Goal: Information Seeking & Learning: Learn about a topic

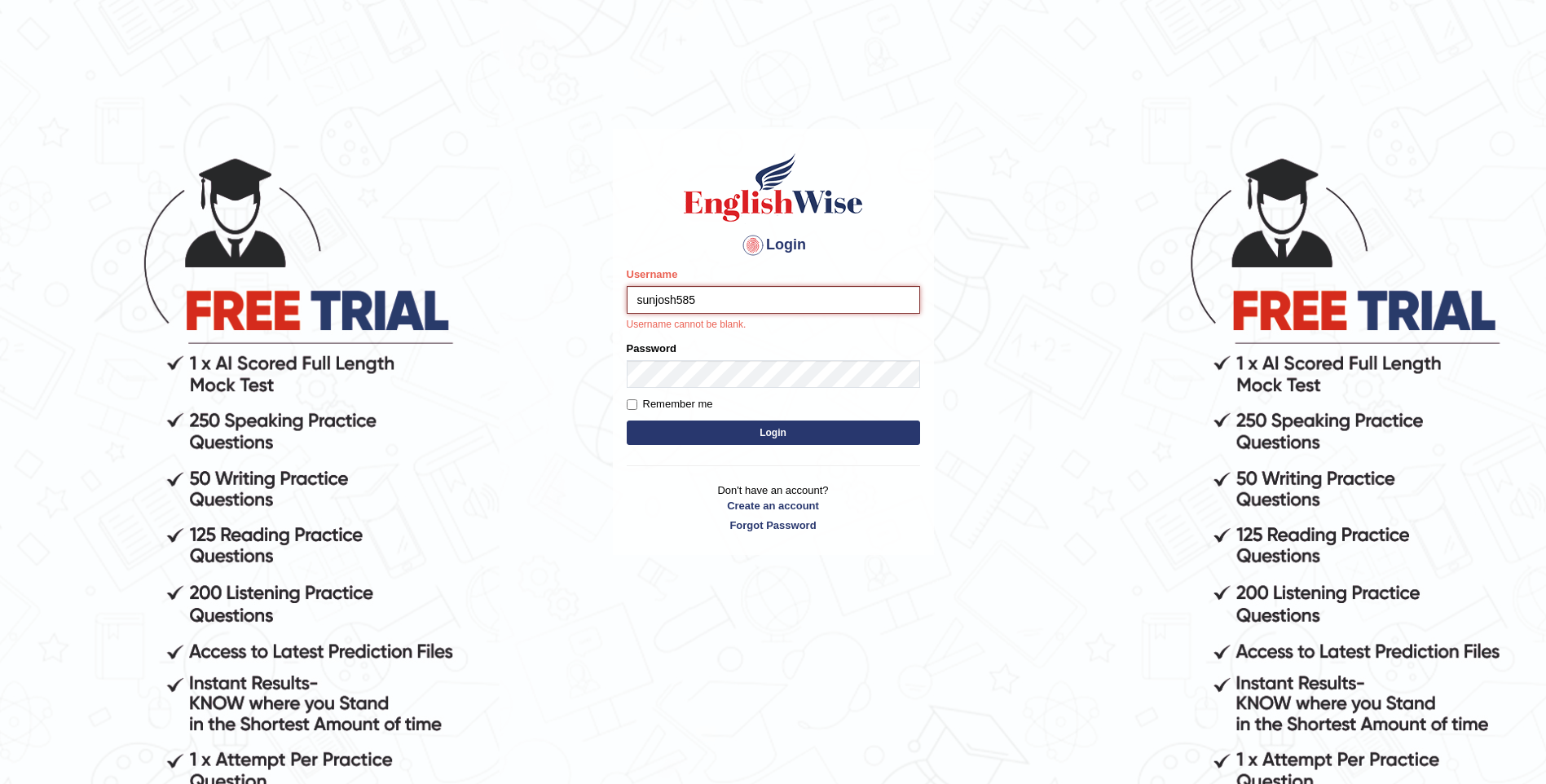
type input "sunjosh585"
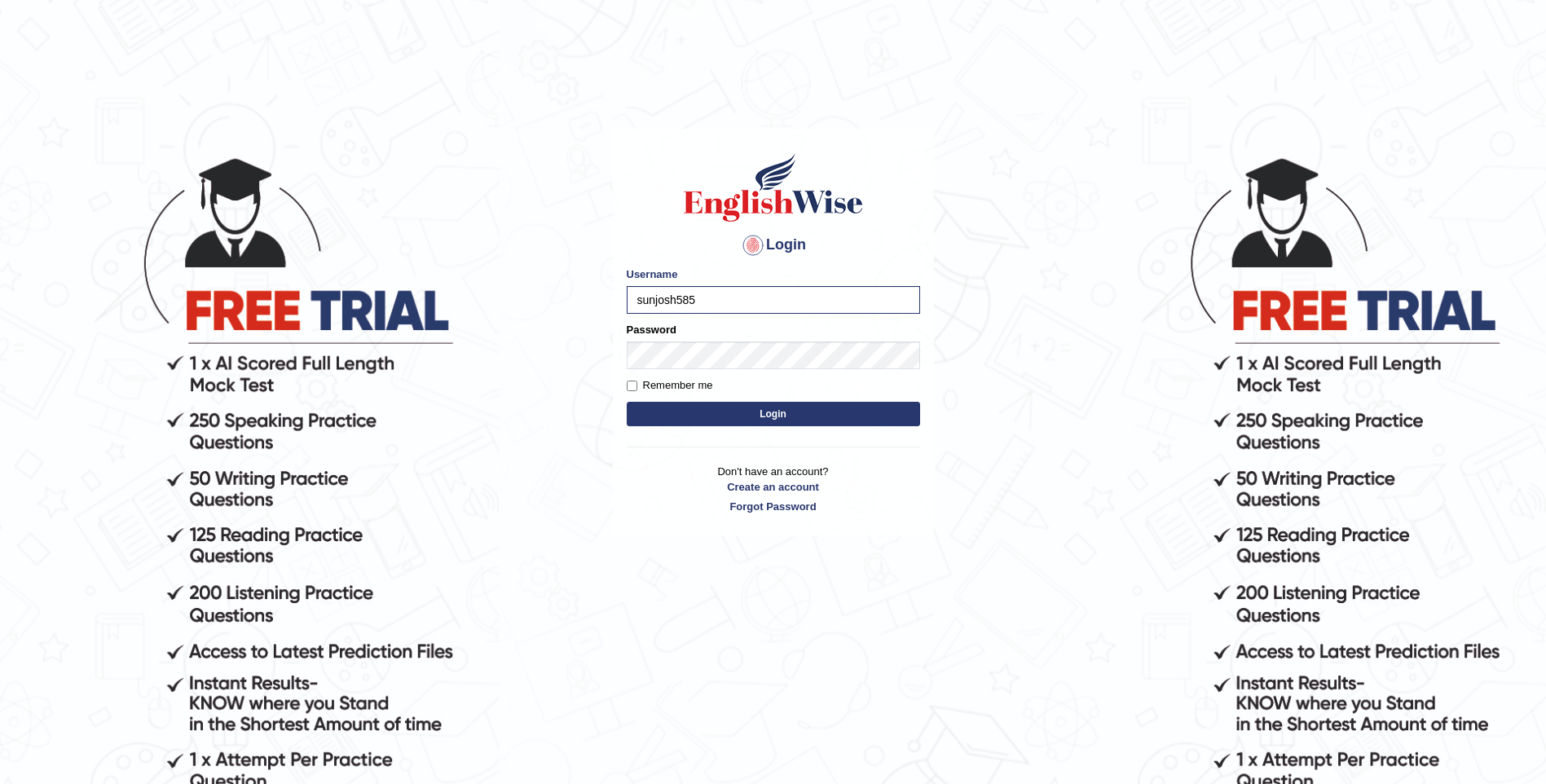
click at [800, 412] on button "Login" at bounding box center [774, 414] width 293 height 25
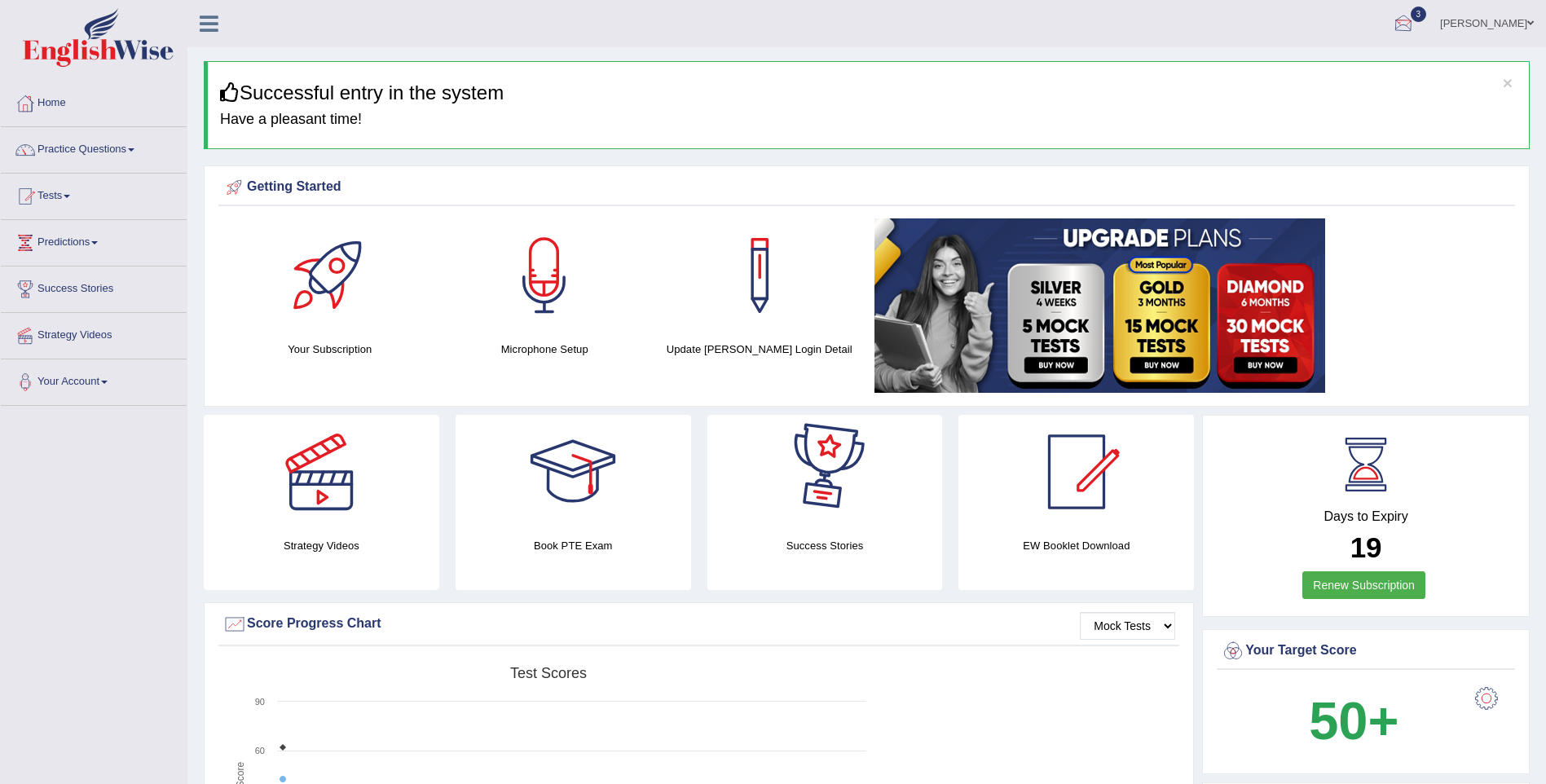
click at [1416, 25] on div at bounding box center [1403, 24] width 25 height 25
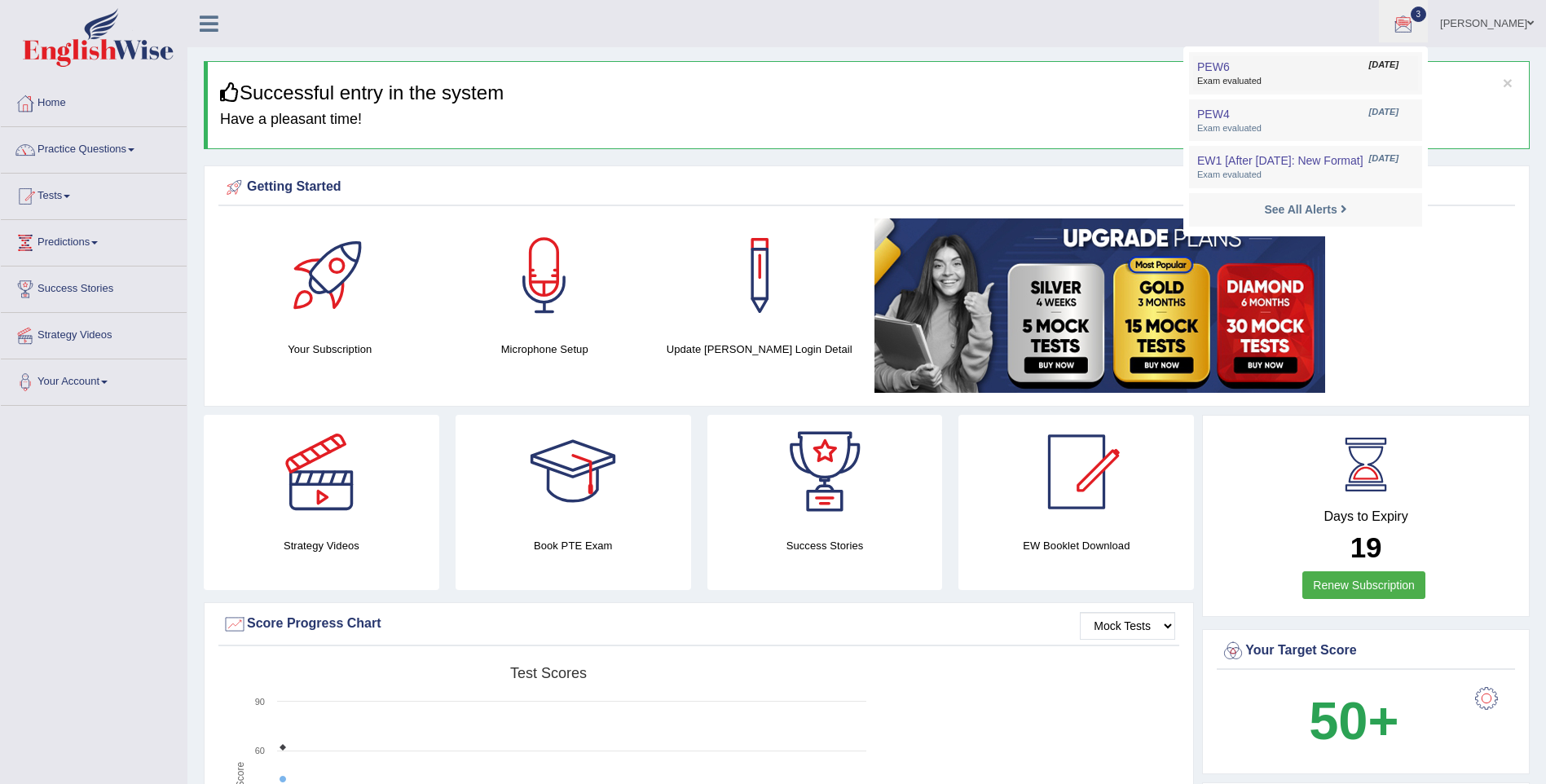
click at [1398, 66] on span "[DATE]" at bounding box center [1385, 65] width 30 height 13
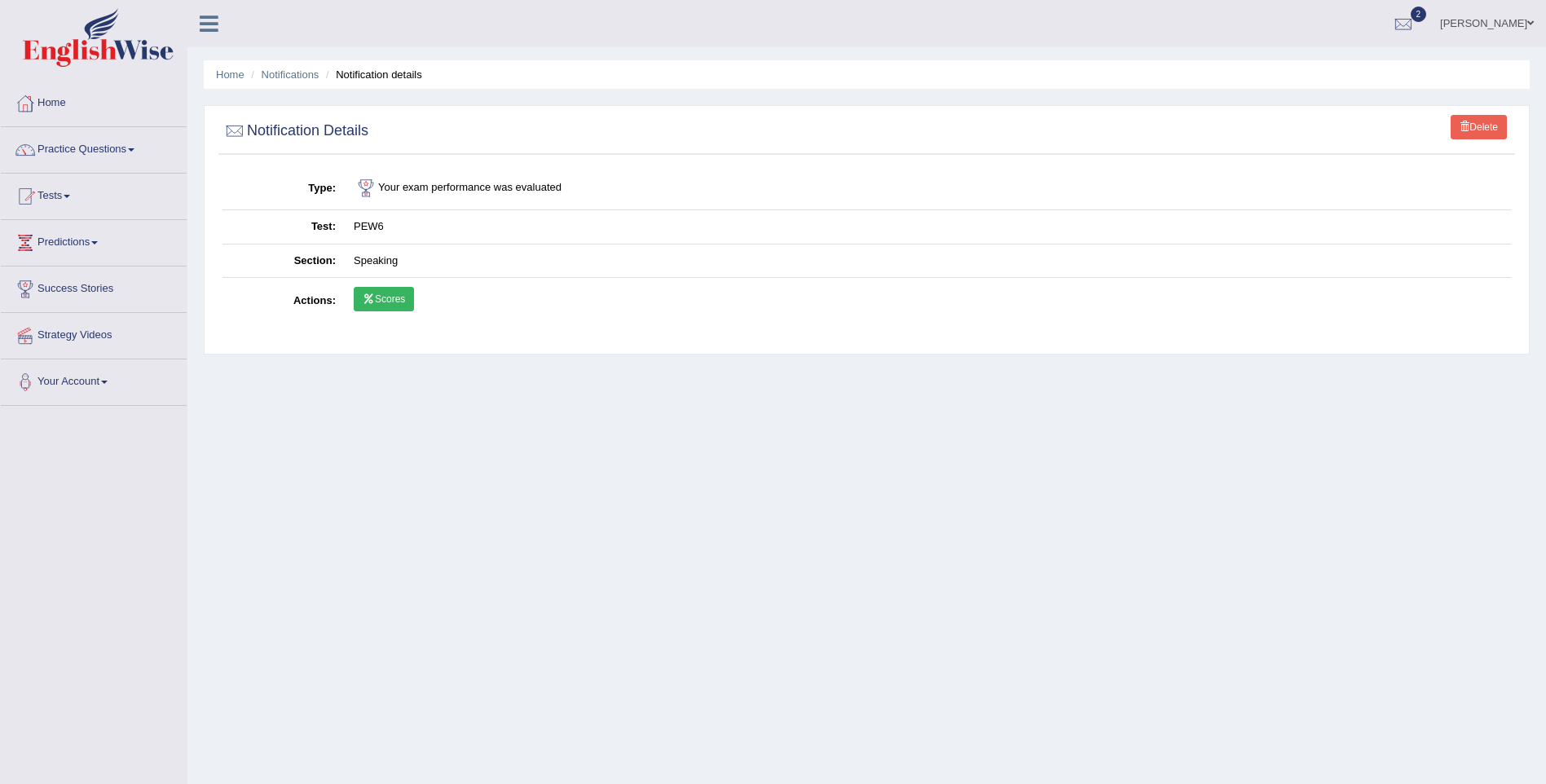
click at [382, 301] on link "Scores" at bounding box center [384, 299] width 60 height 25
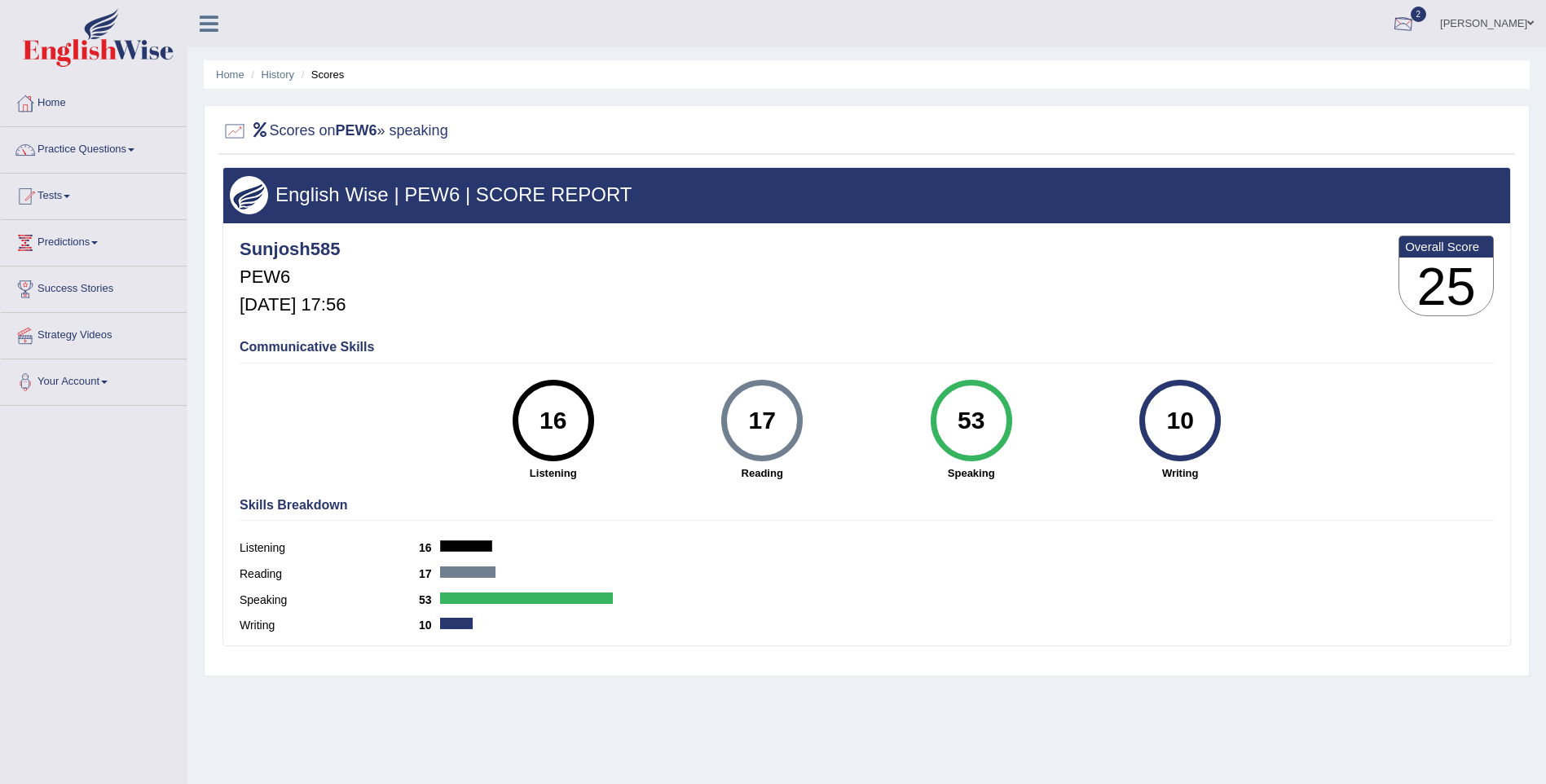
click at [1416, 23] on div at bounding box center [1403, 24] width 25 height 25
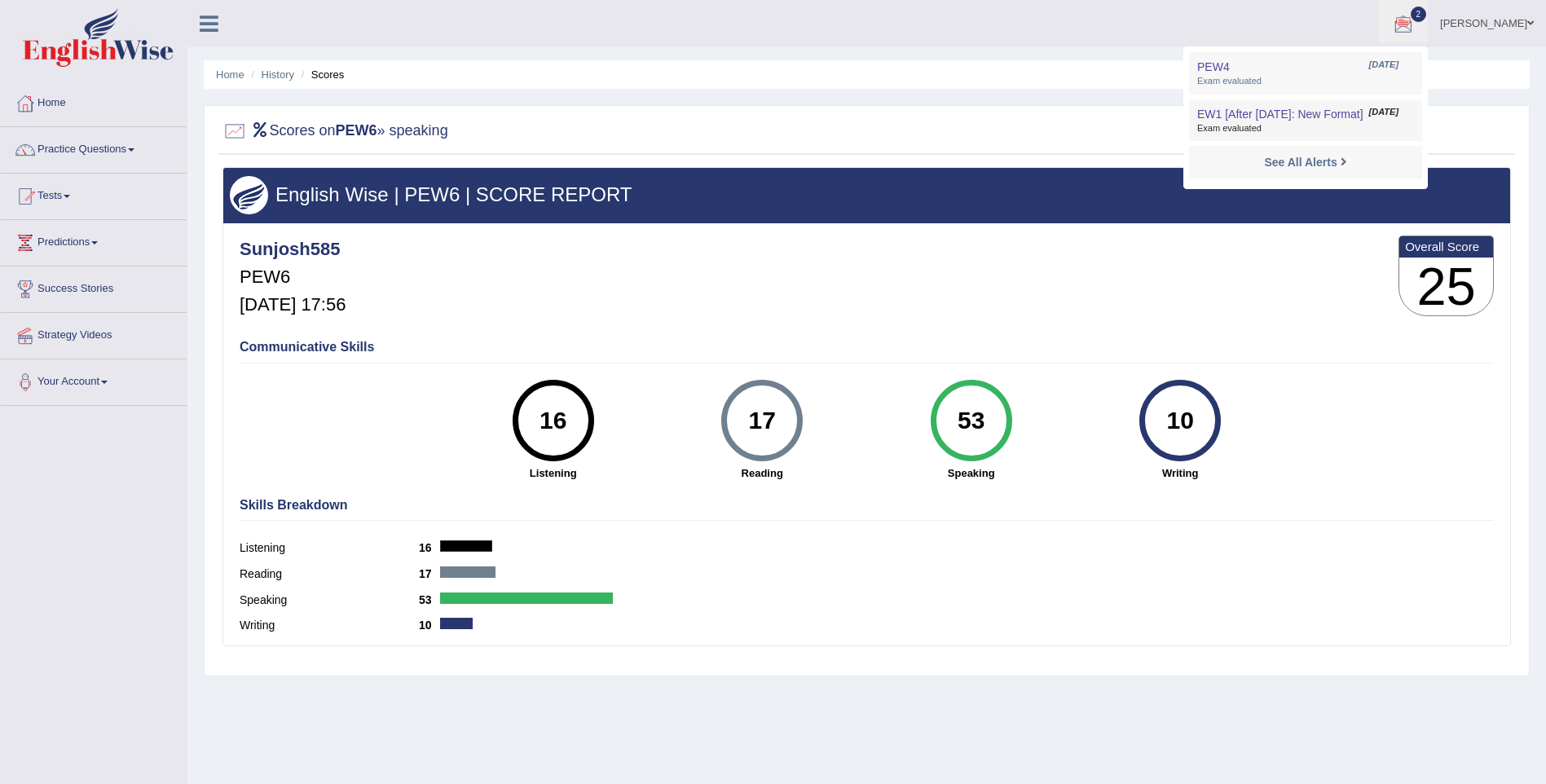
click at [1350, 114] on span "EW1 [After [DATE]: New Format]" at bounding box center [1280, 114] width 166 height 13
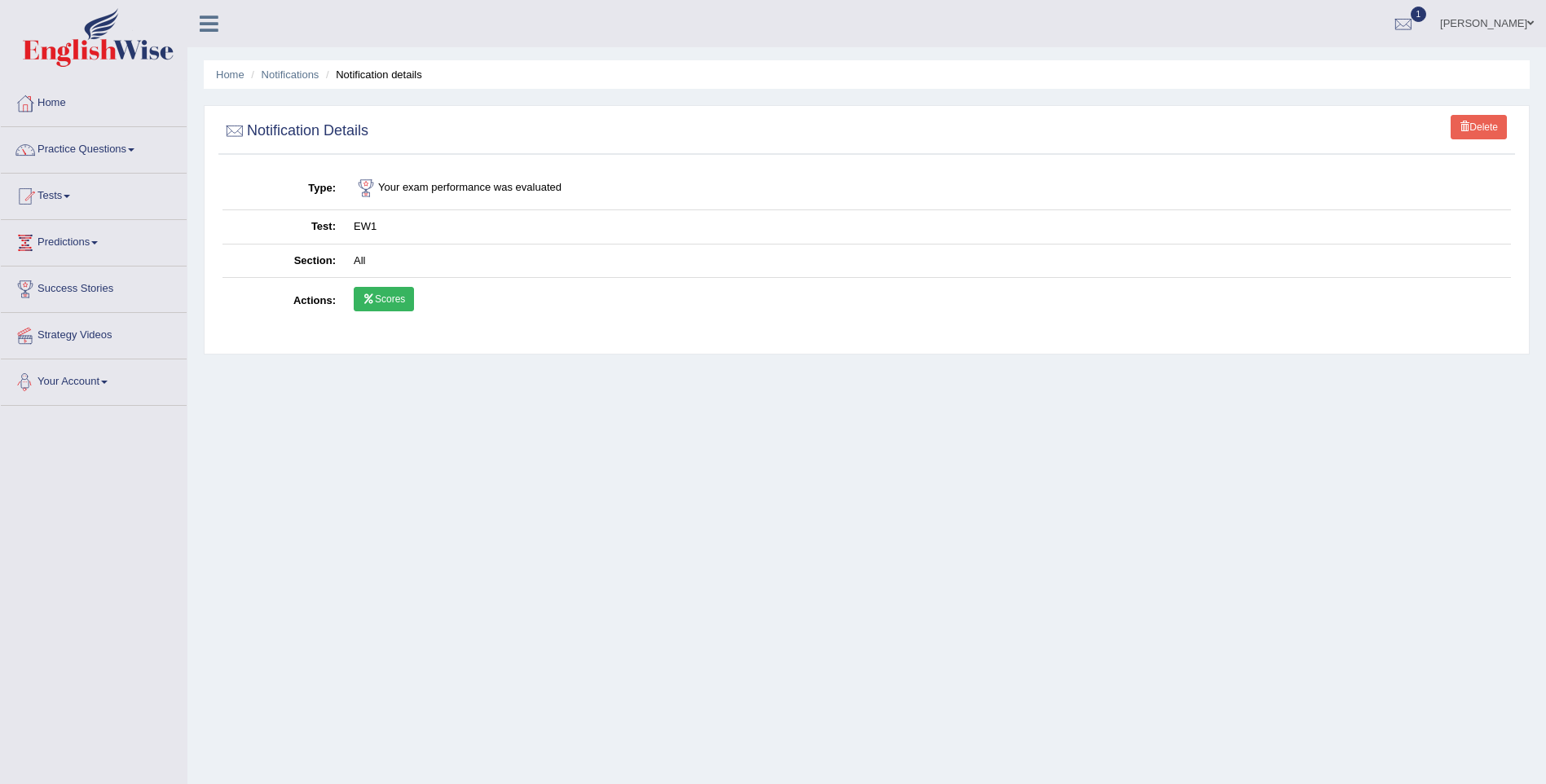
click at [392, 304] on link "Scores" at bounding box center [384, 299] width 60 height 25
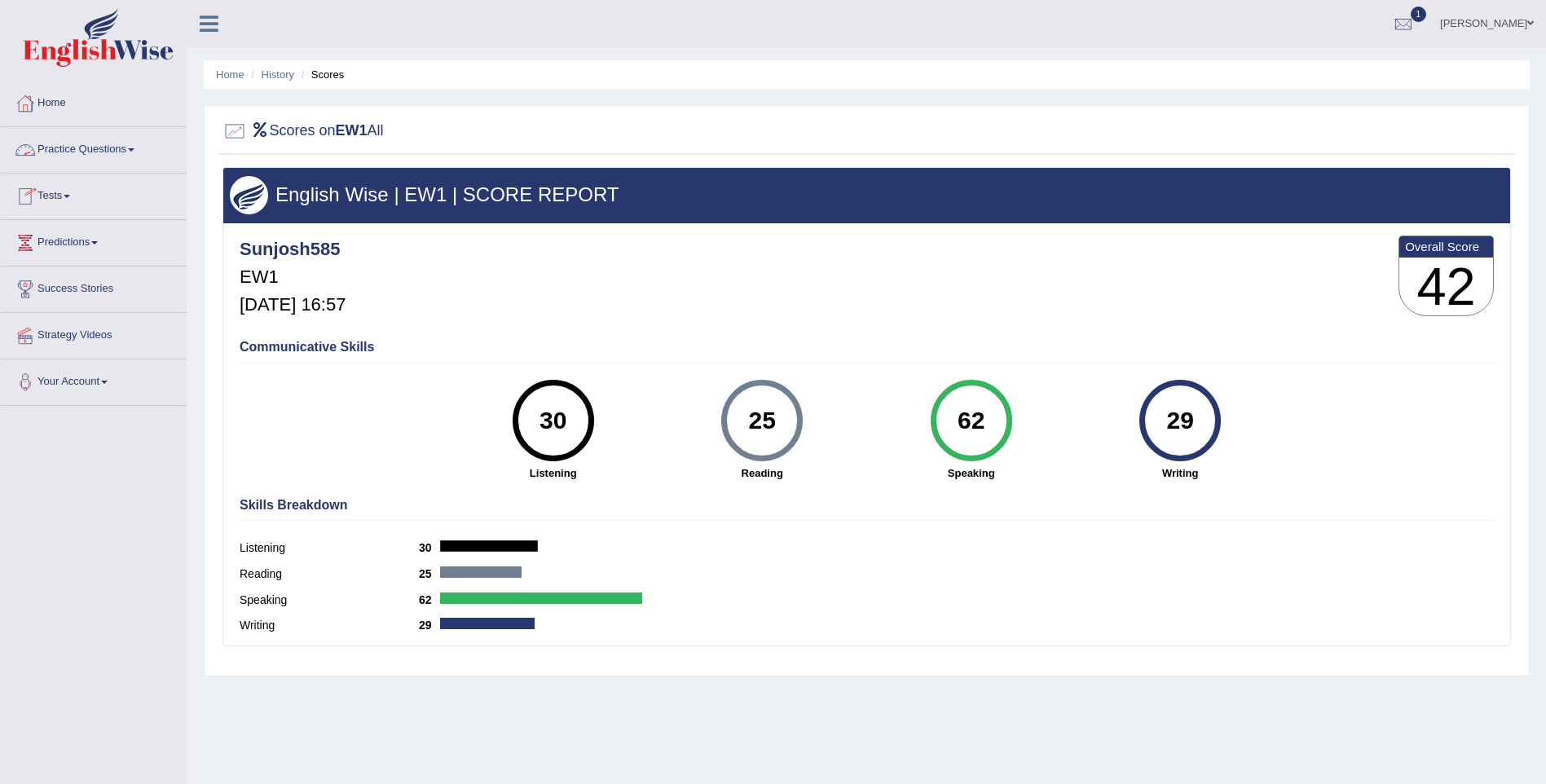
click at [107, 148] on link "Practice Questions" at bounding box center [93, 148] width 185 height 41
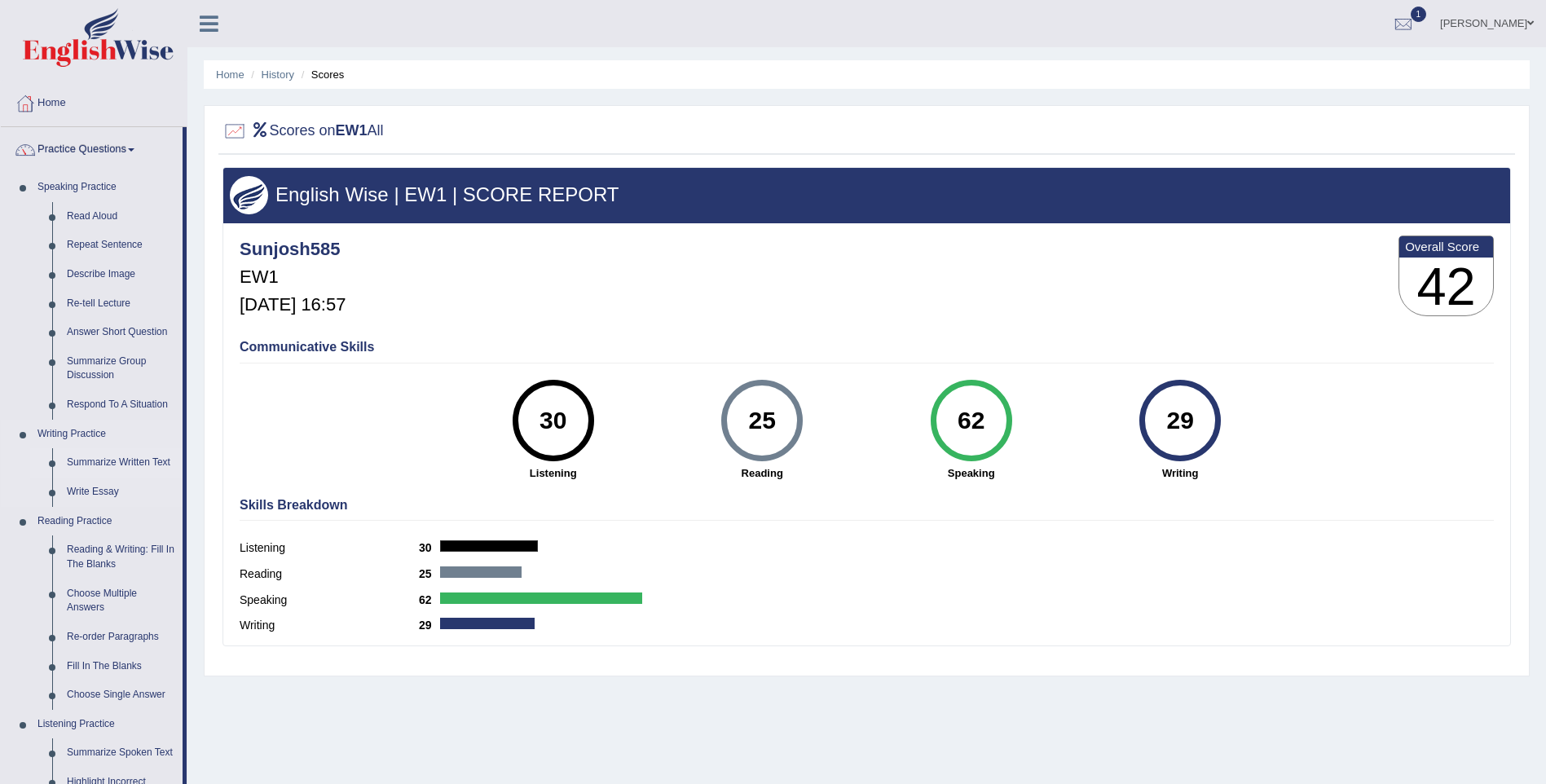
click at [140, 462] on link "Summarize Written Text" at bounding box center [121, 463] width 123 height 30
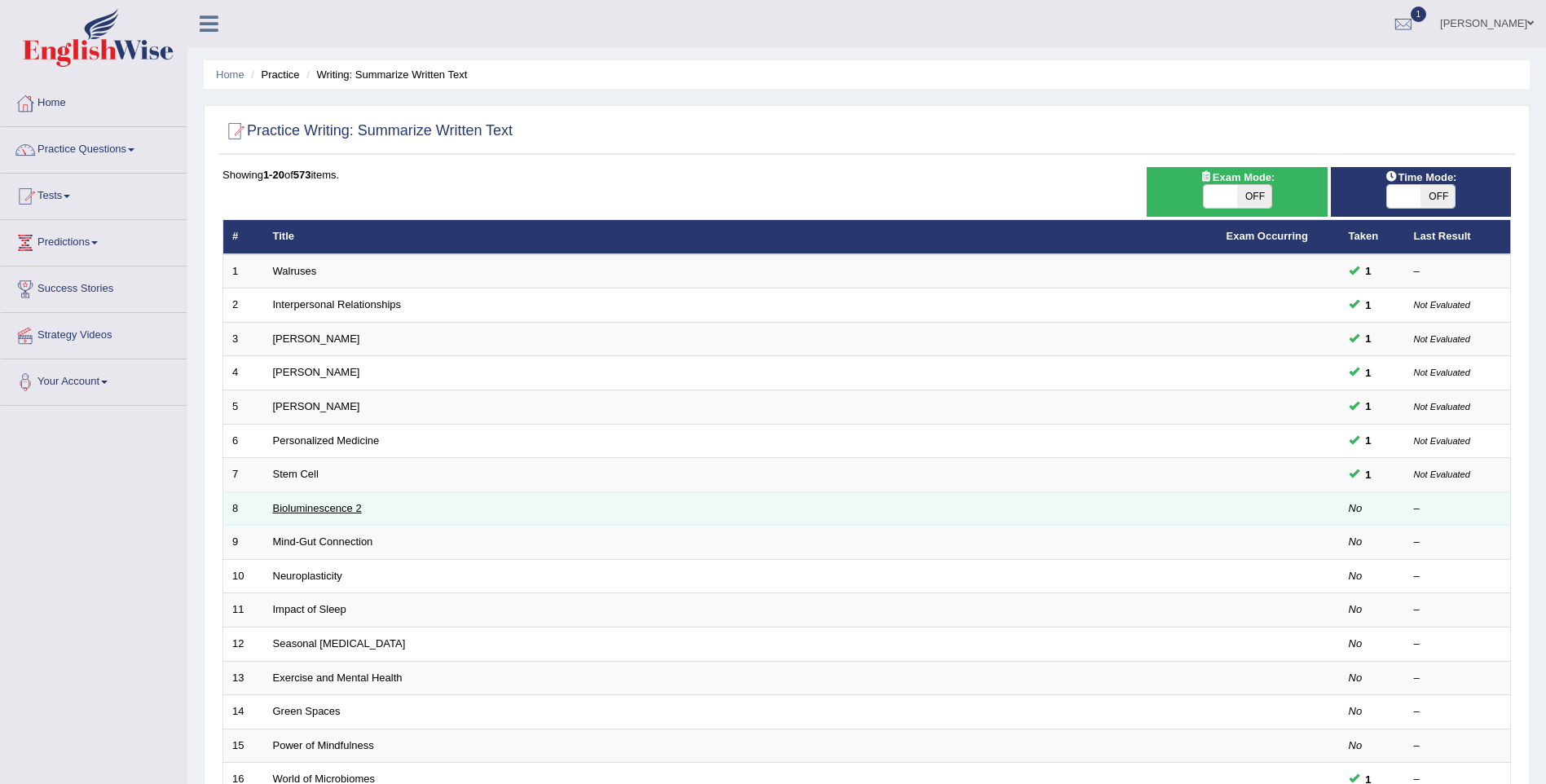
click at [316, 509] on link "Bioluminescence 2" at bounding box center [317, 507] width 89 height 12
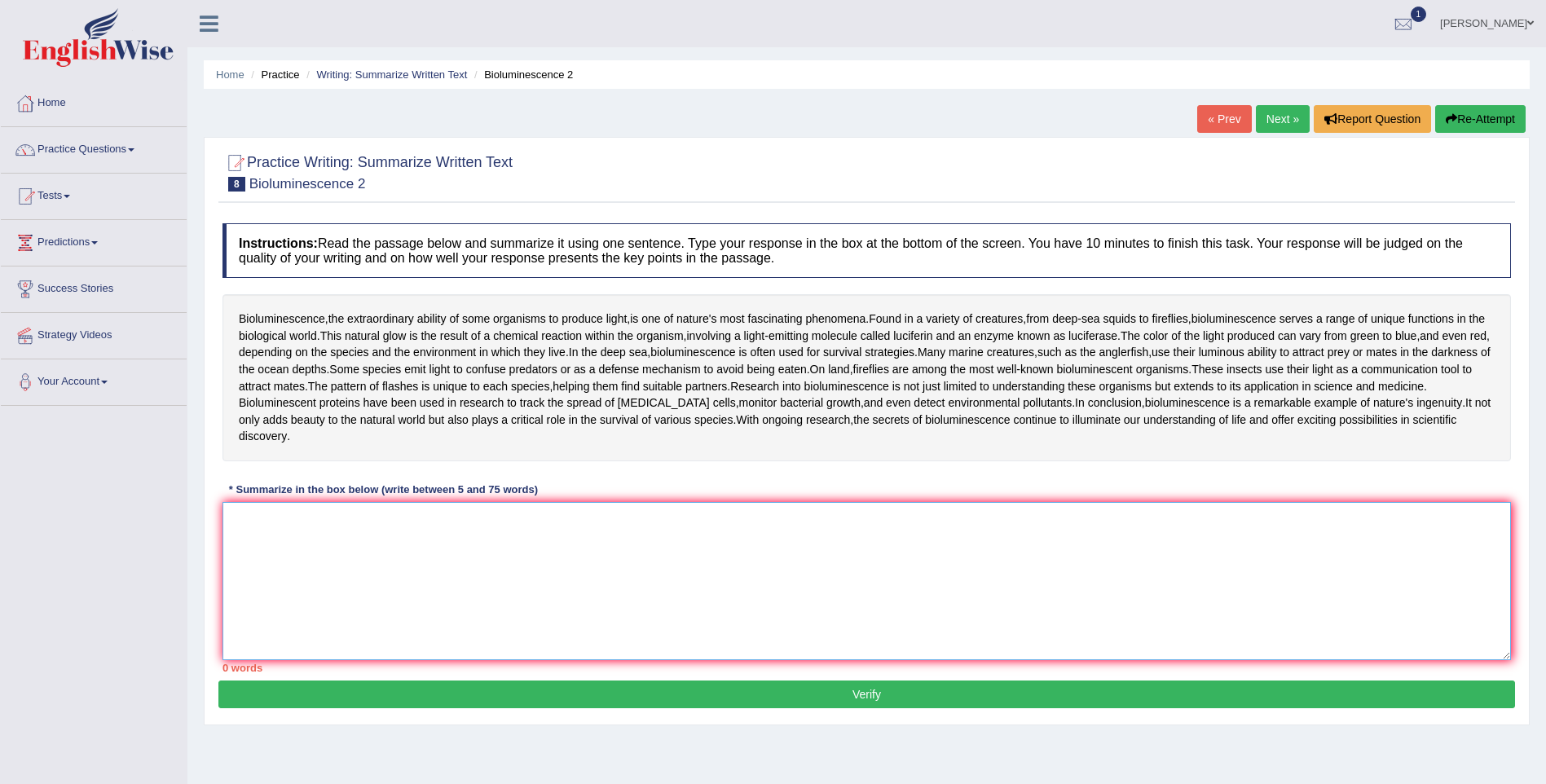
click at [749, 540] on textarea at bounding box center [866, 580] width 1289 height 158
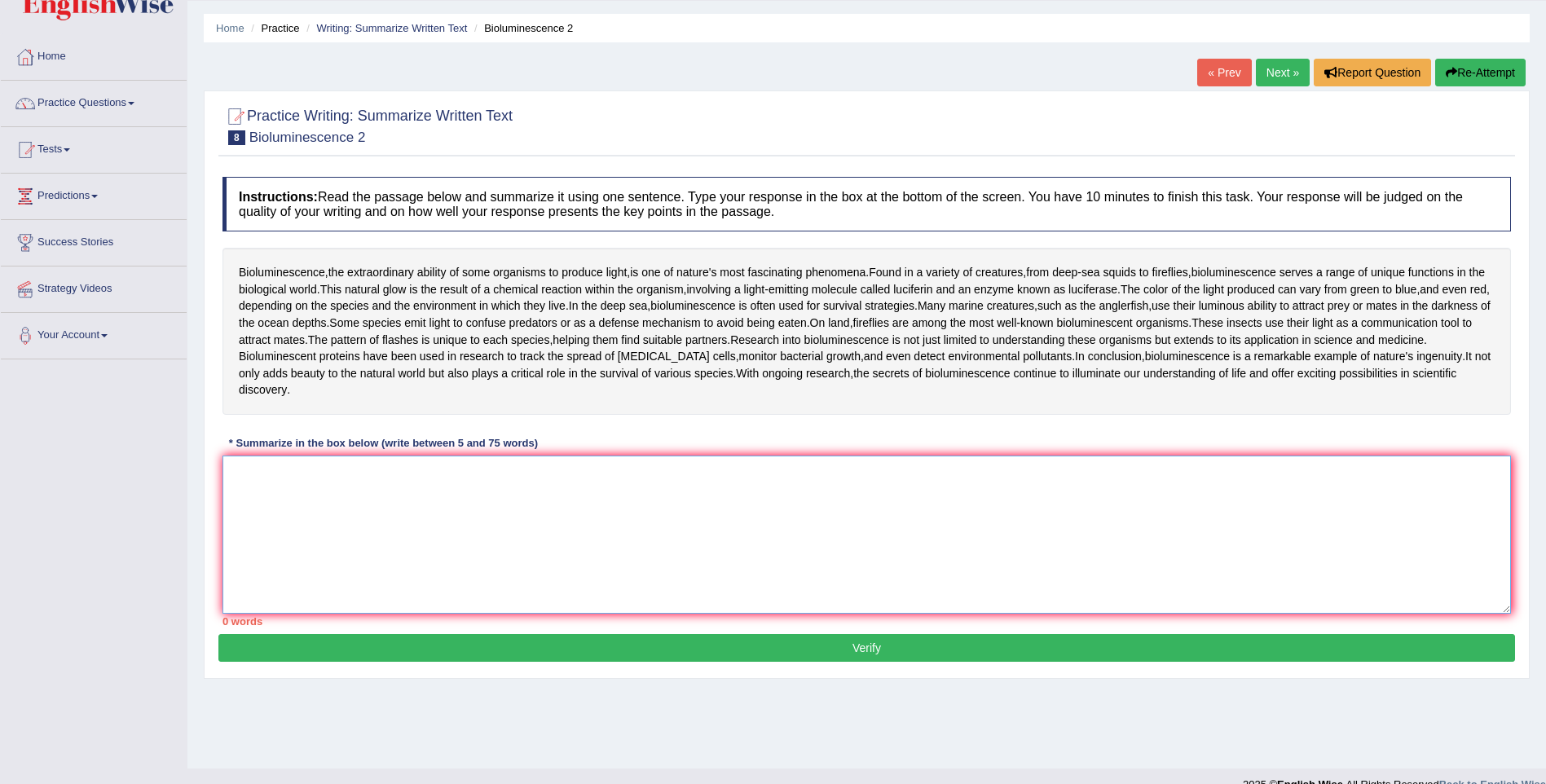
scroll to position [72, 0]
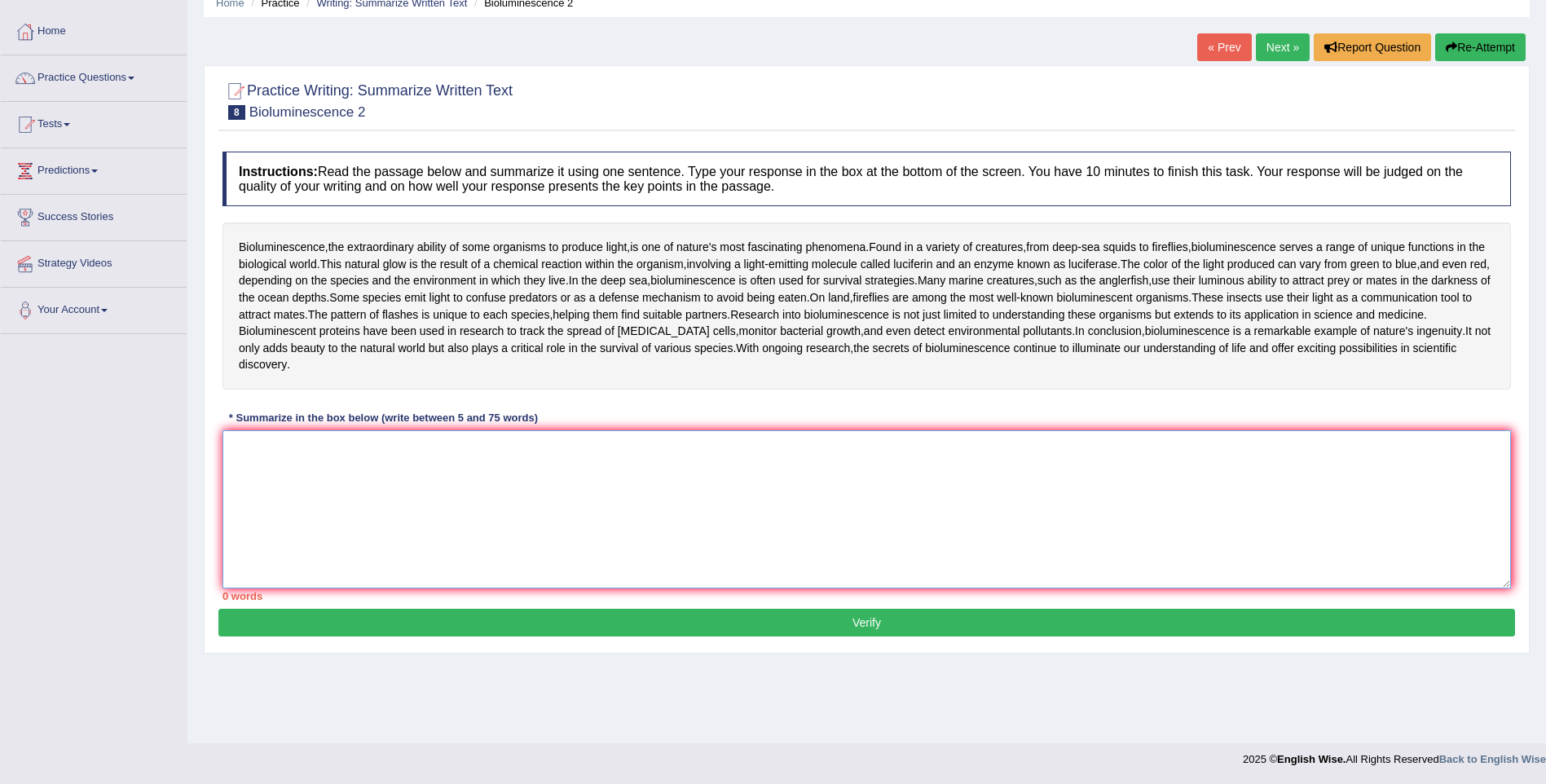
click at [726, 455] on textarea at bounding box center [866, 509] width 1289 height 158
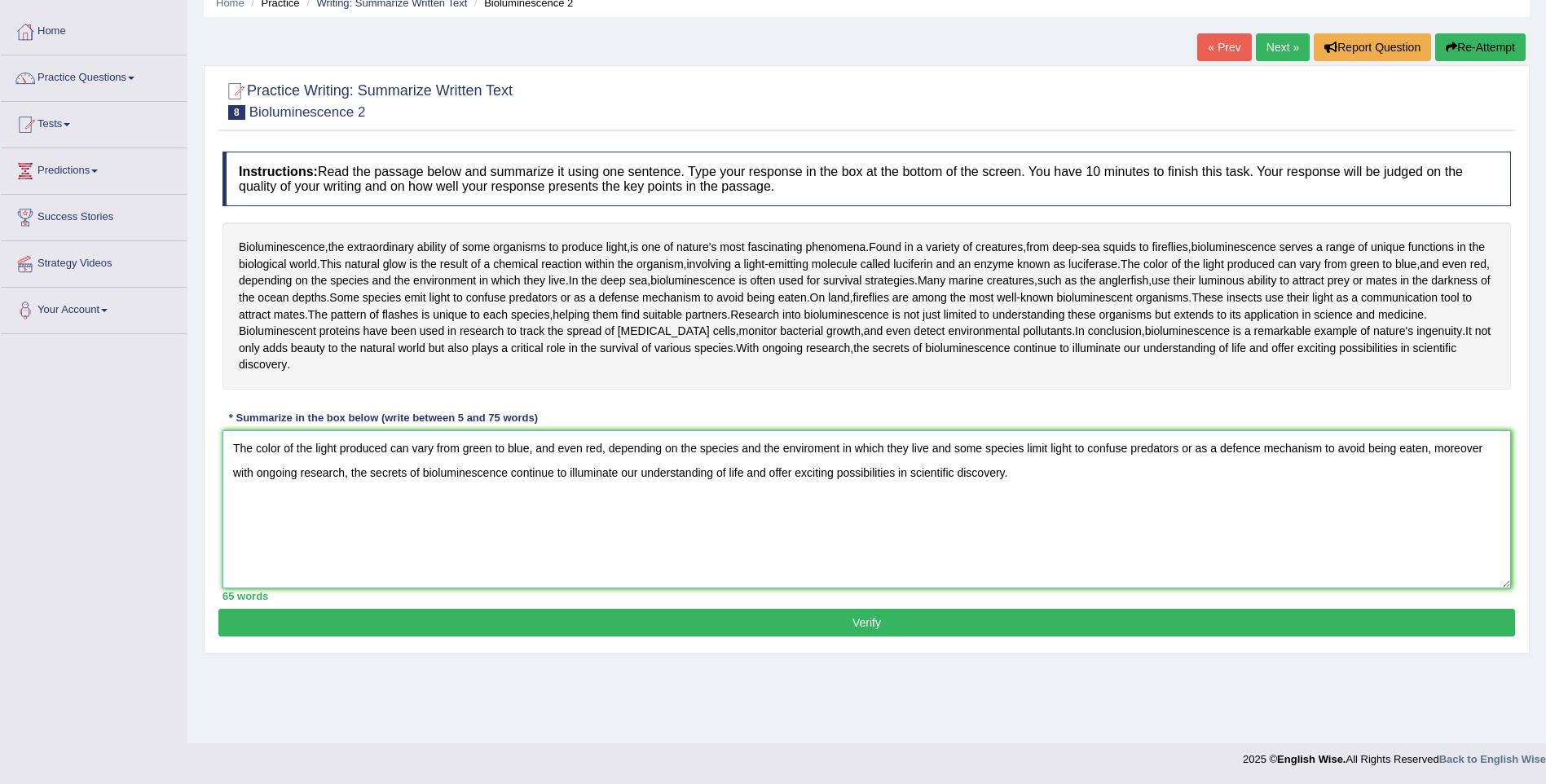
type textarea "The color of the light produced can vary from green to blue, and even red, depe…"
click at [880, 621] on button "Verify" at bounding box center [867, 623] width 1297 height 28
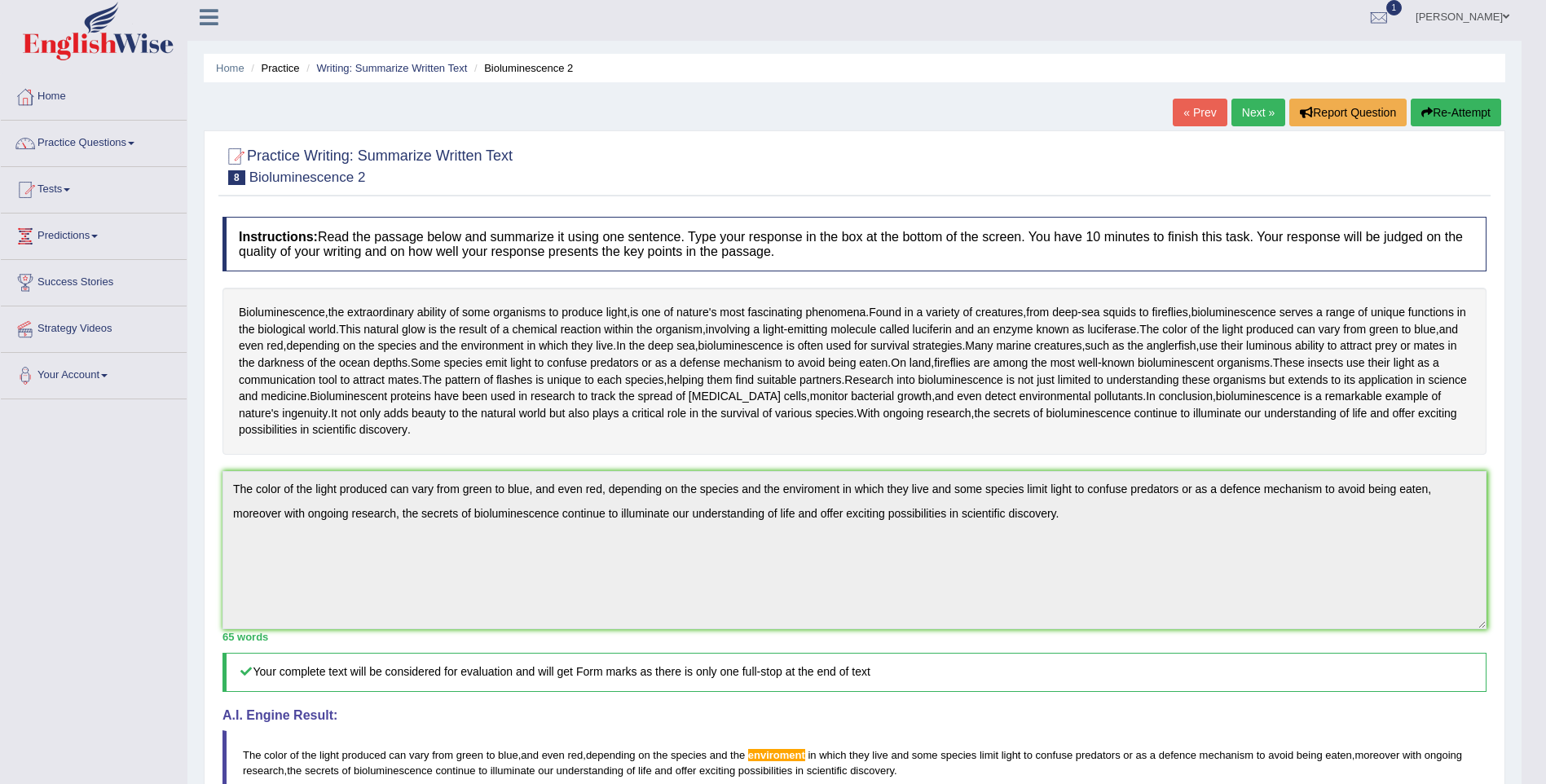
scroll to position [0, 0]
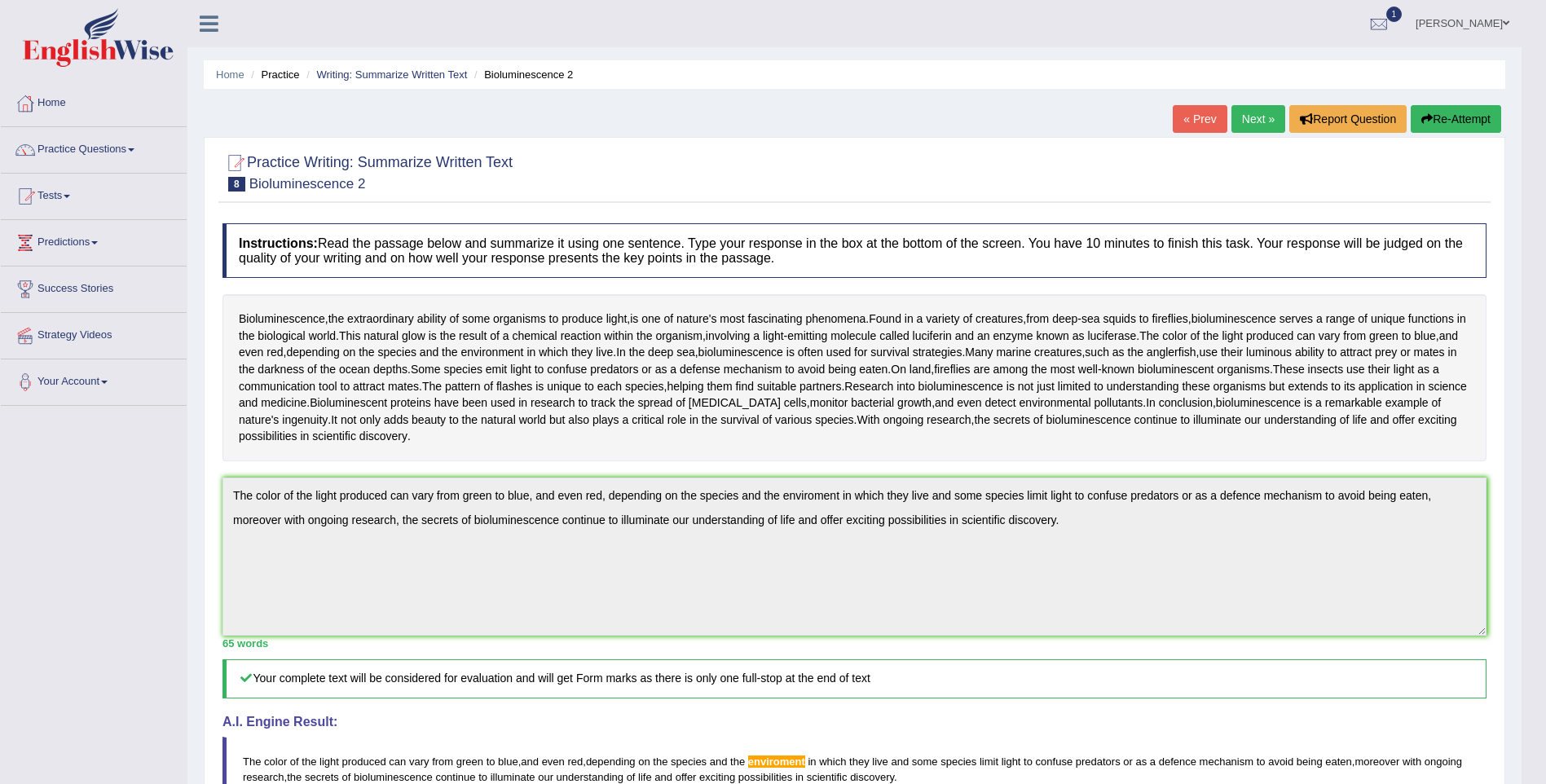
click at [1257, 123] on link "Next »" at bounding box center [1258, 119] width 54 height 28
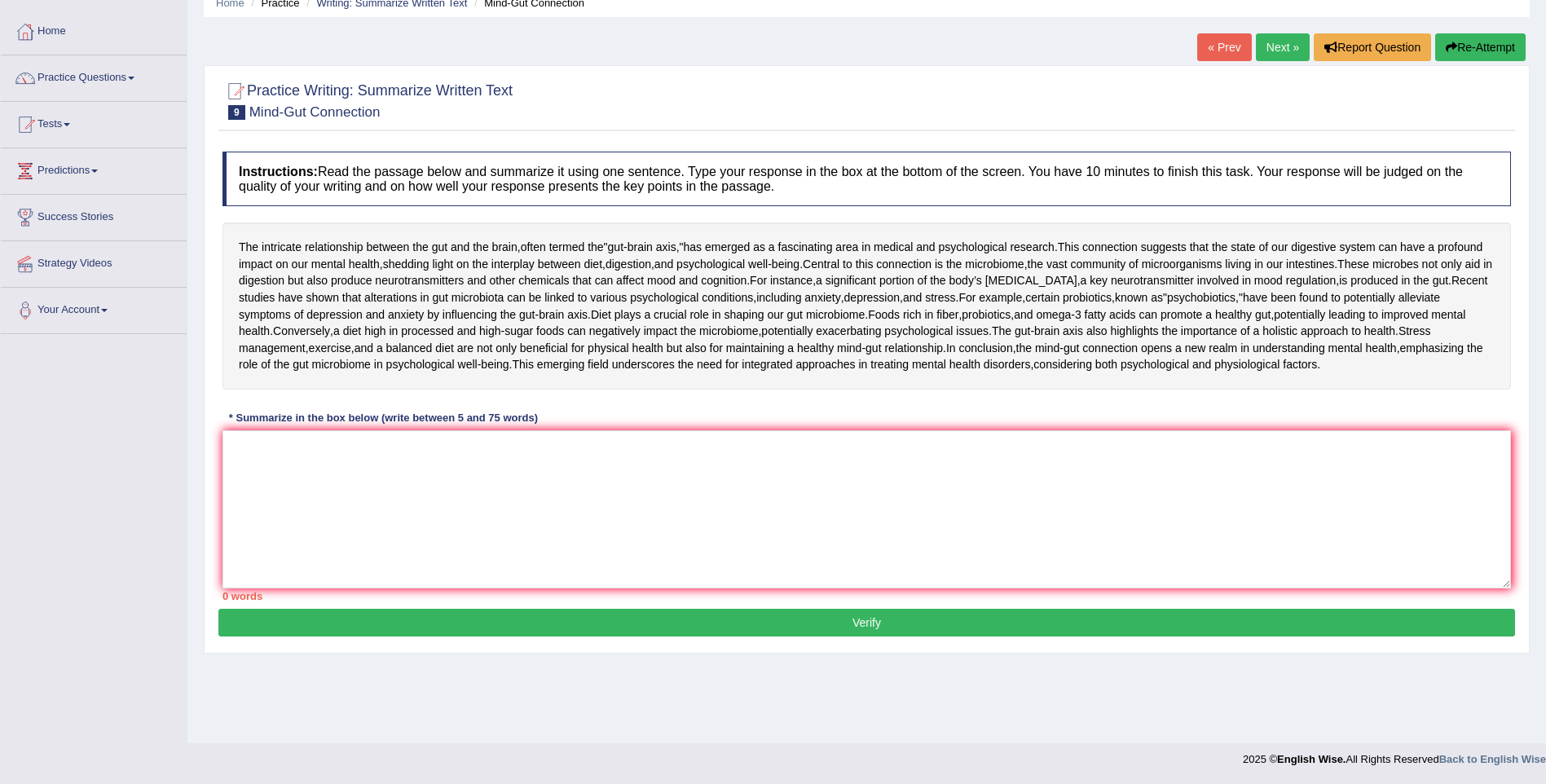
scroll to position [129, 0]
